Goal: Task Accomplishment & Management: Manage account settings

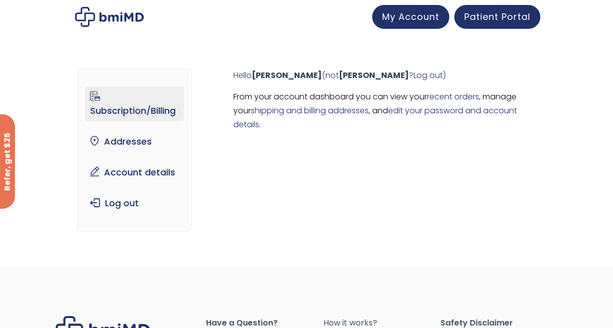
click at [85, 92] on link "Subscription/Billing" at bounding box center [134, 104] width 99 height 35
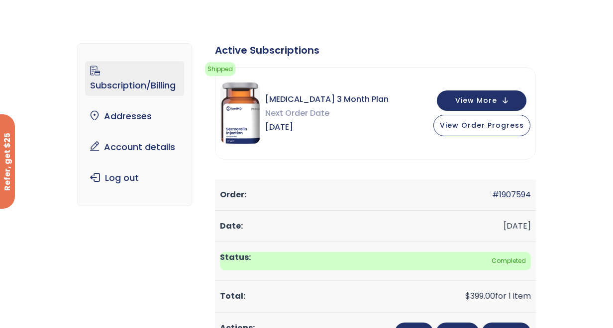
scroll to position [50, 0]
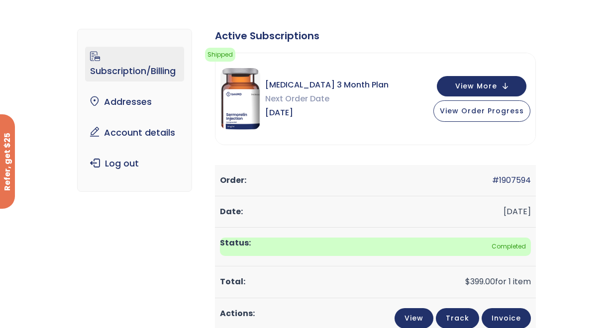
click at [479, 308] on link "Track" at bounding box center [457, 318] width 43 height 20
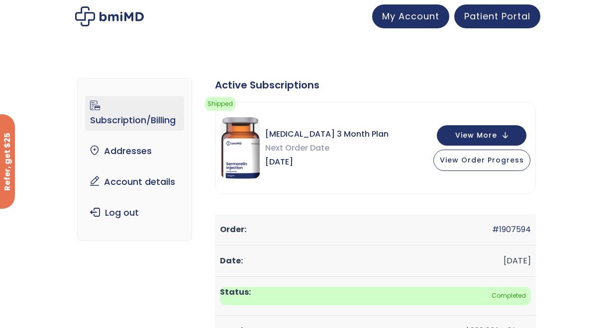
scroll to position [0, 0]
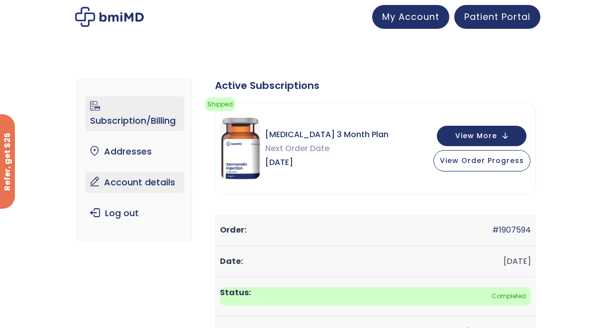
click at [89, 172] on link "Account details" at bounding box center [134, 182] width 99 height 21
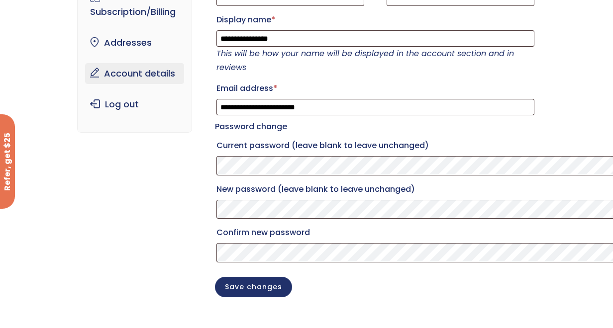
scroll to position [100, 0]
click at [612, 156] on button "Show password" at bounding box center [622, 165] width 11 height 18
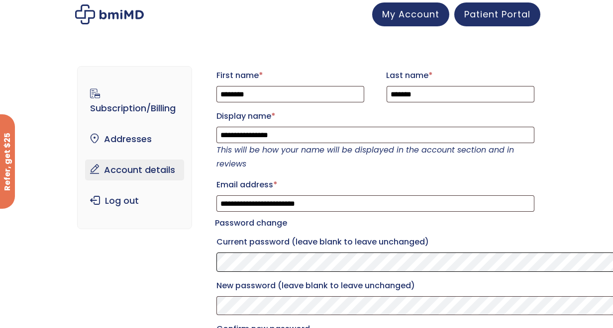
scroll to position [0, 0]
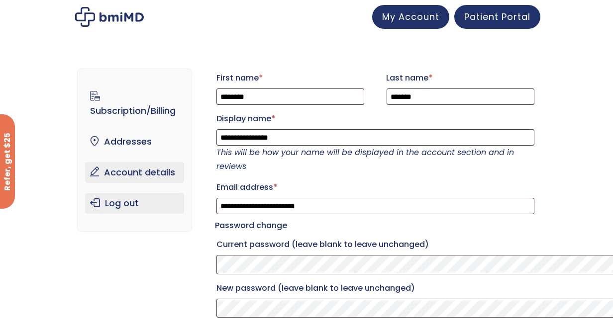
click at [85, 193] on link "Log out" at bounding box center [134, 203] width 99 height 21
